Goal: Book appointment/travel/reservation

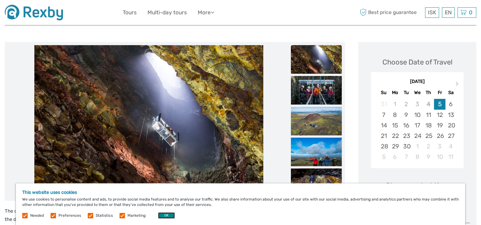
click at [159, 214] on button "OK" at bounding box center [166, 215] width 17 height 6
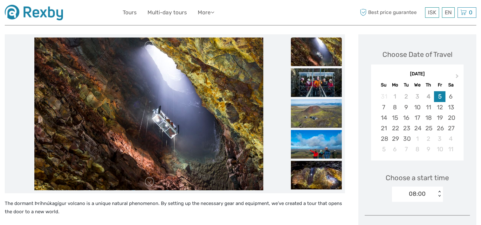
scroll to position [64, 0]
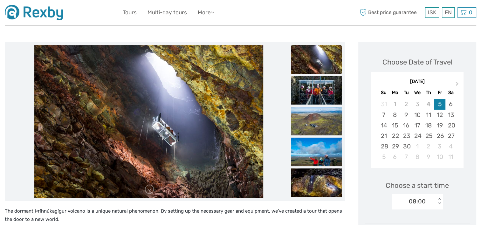
click at [219, 161] on img at bounding box center [148, 121] width 229 height 152
click at [150, 192] on link at bounding box center [149, 189] width 10 height 10
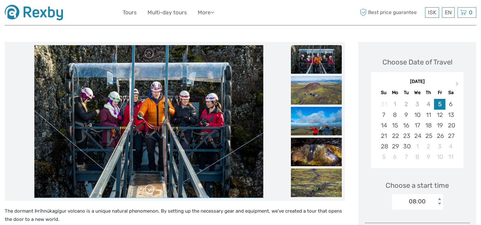
click at [148, 191] on link at bounding box center [149, 189] width 10 height 10
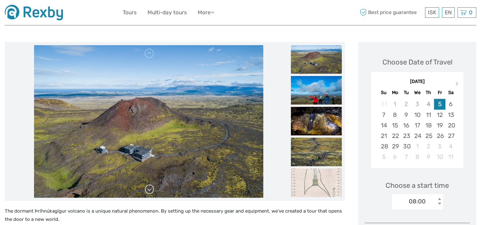
click at [148, 191] on link at bounding box center [149, 189] width 10 height 10
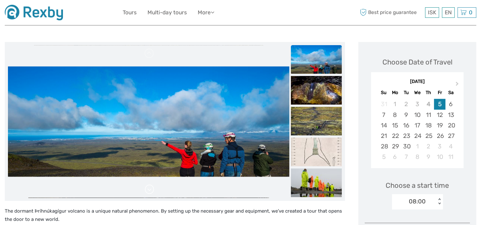
click at [149, 191] on link at bounding box center [149, 189] width 10 height 10
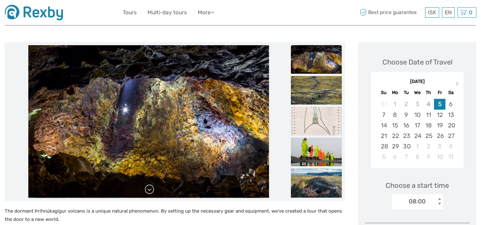
click at [149, 187] on link at bounding box center [149, 189] width 10 height 10
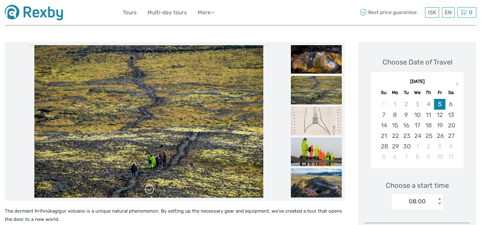
click at [149, 187] on link at bounding box center [149, 189] width 10 height 10
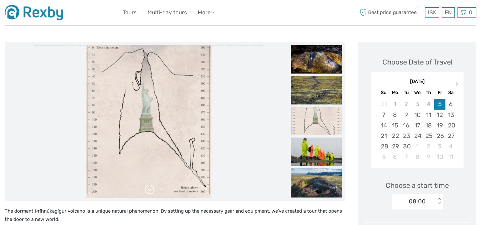
click at [149, 187] on link at bounding box center [149, 189] width 10 height 10
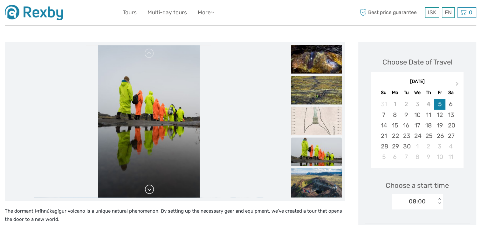
click at [149, 187] on link at bounding box center [149, 189] width 10 height 10
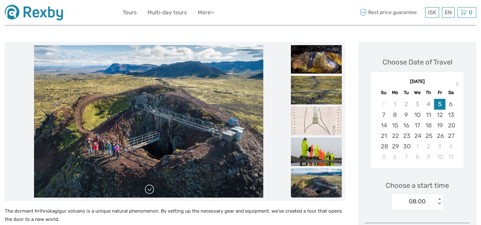
click at [149, 189] on link at bounding box center [149, 189] width 10 height 10
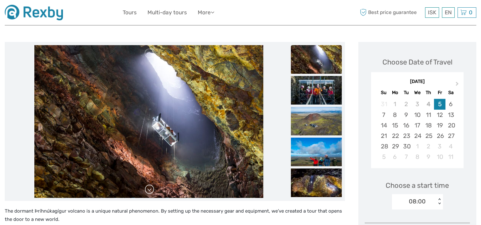
click at [149, 189] on link at bounding box center [149, 189] width 10 height 10
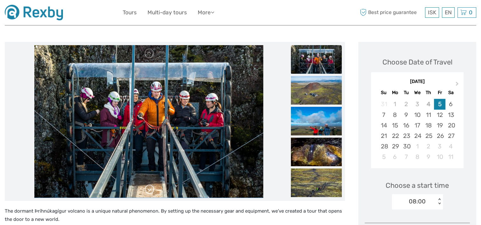
click at [149, 189] on link at bounding box center [149, 189] width 10 height 10
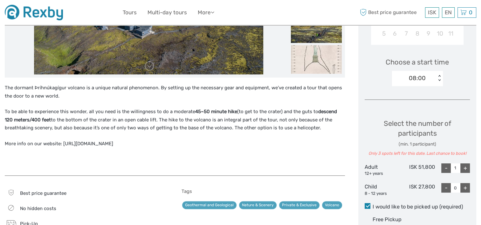
scroll to position [191, 0]
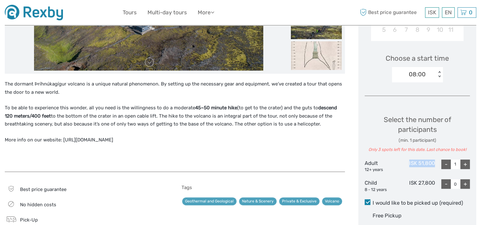
drag, startPoint x: 434, startPoint y: 163, endPoint x: 407, endPoint y: 163, distance: 27.0
click at [407, 163] on div "ISK 51,800" at bounding box center [417, 165] width 35 height 13
drag, startPoint x: 407, startPoint y: 163, endPoint x: 396, endPoint y: 151, distance: 15.3
click at [396, 151] on div "Only 3 spots left for this date. Last chance to book!" at bounding box center [416, 150] width 105 height 6
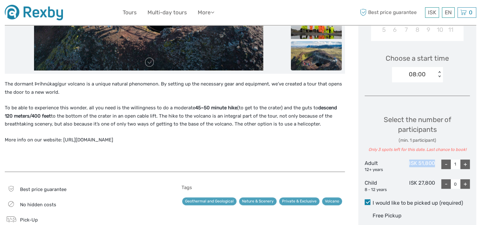
drag, startPoint x: 434, startPoint y: 163, endPoint x: 409, endPoint y: 162, distance: 24.8
click at [409, 162] on div "ISK 51,800" at bounding box center [417, 165] width 35 height 13
copy div "ISK 51,800"
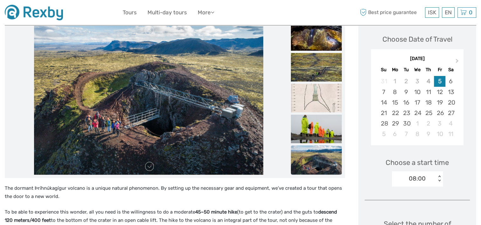
scroll to position [64, 0]
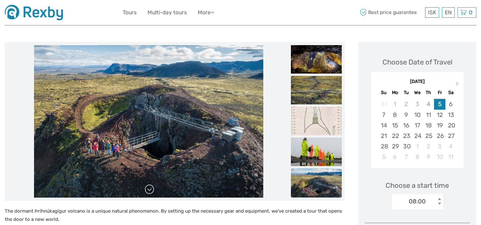
click at [150, 190] on link at bounding box center [149, 189] width 10 height 10
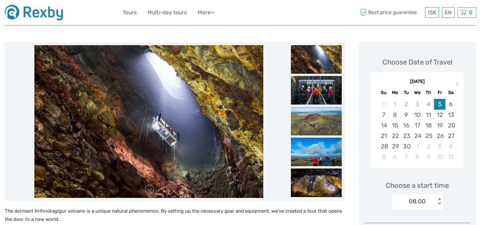
click at [201, 89] on img at bounding box center [148, 121] width 229 height 152
click at [151, 191] on link at bounding box center [149, 189] width 10 height 10
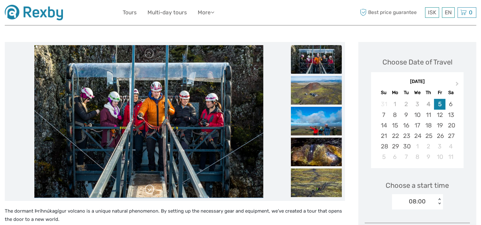
click at [151, 191] on link at bounding box center [149, 189] width 10 height 10
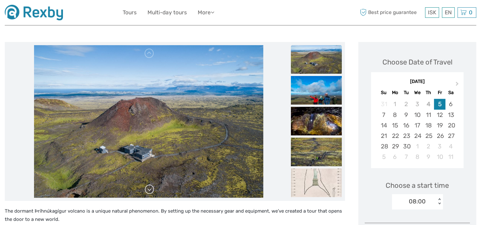
click at [151, 191] on link at bounding box center [149, 189] width 10 height 10
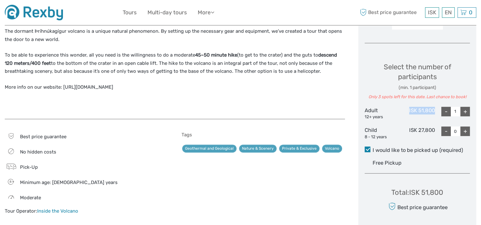
scroll to position [254, 0]
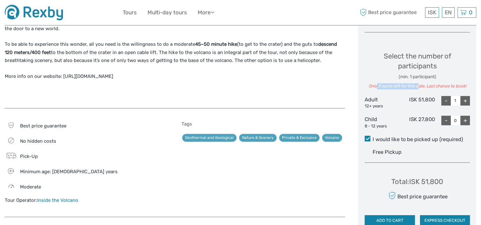
drag, startPoint x: 376, startPoint y: 85, endPoint x: 417, endPoint y: 89, distance: 40.6
click at [417, 89] on div "Only 3 spots left for this date. Last chance to book!" at bounding box center [416, 86] width 105 height 6
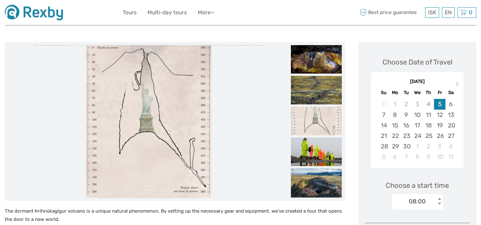
scroll to position [0, 0]
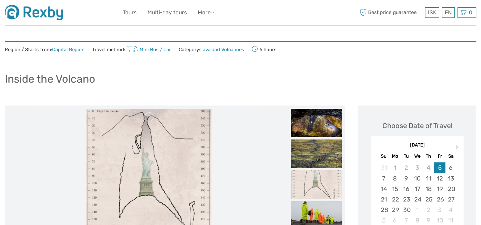
click at [305, 183] on img at bounding box center [316, 184] width 51 height 29
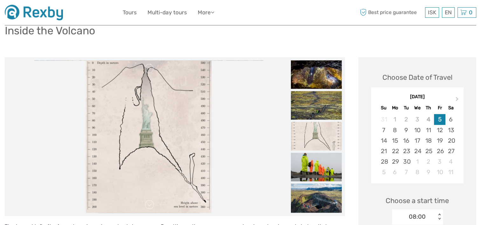
scroll to position [64, 0]
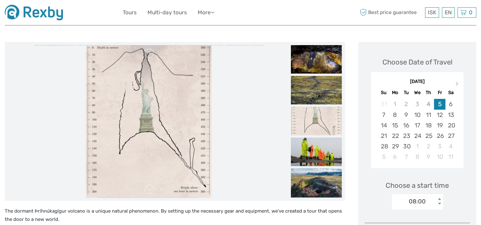
click at [161, 123] on img at bounding box center [148, 121] width 125 height 152
